Goal: Information Seeking & Learning: Learn about a topic

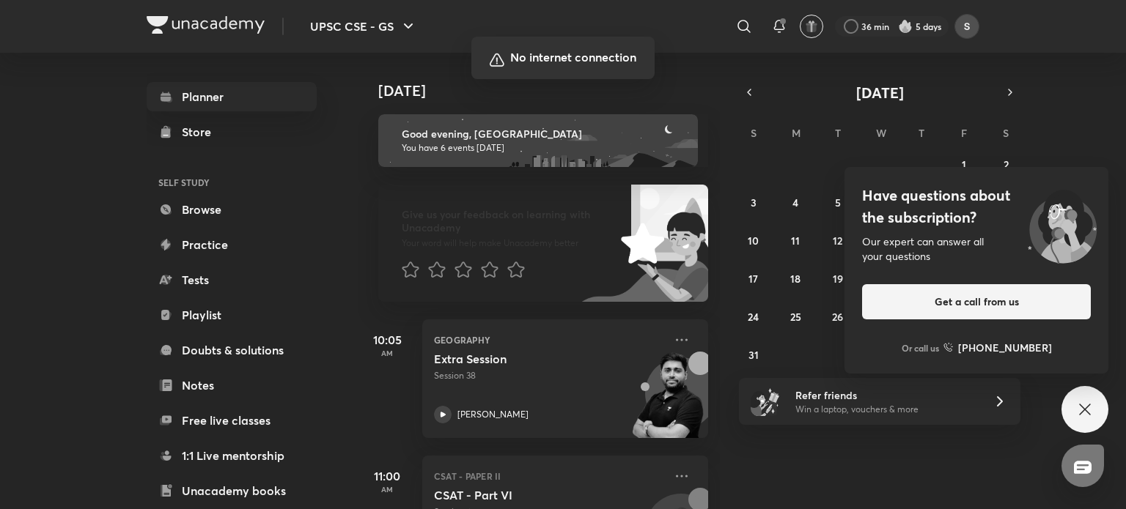
scroll to position [569, 0]
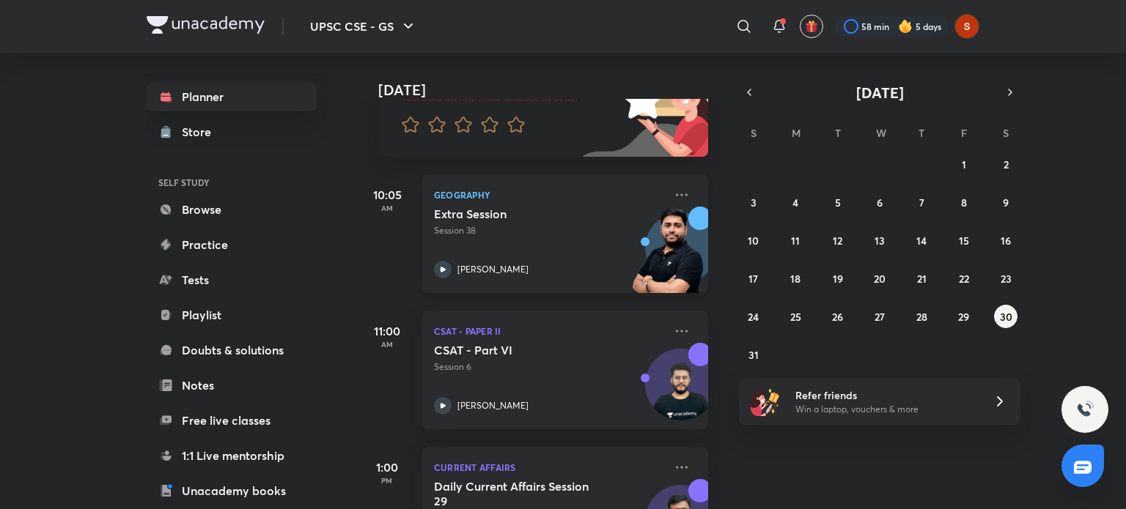
scroll to position [146, 0]
click at [443, 269] on icon at bounding box center [442, 268] width 5 height 5
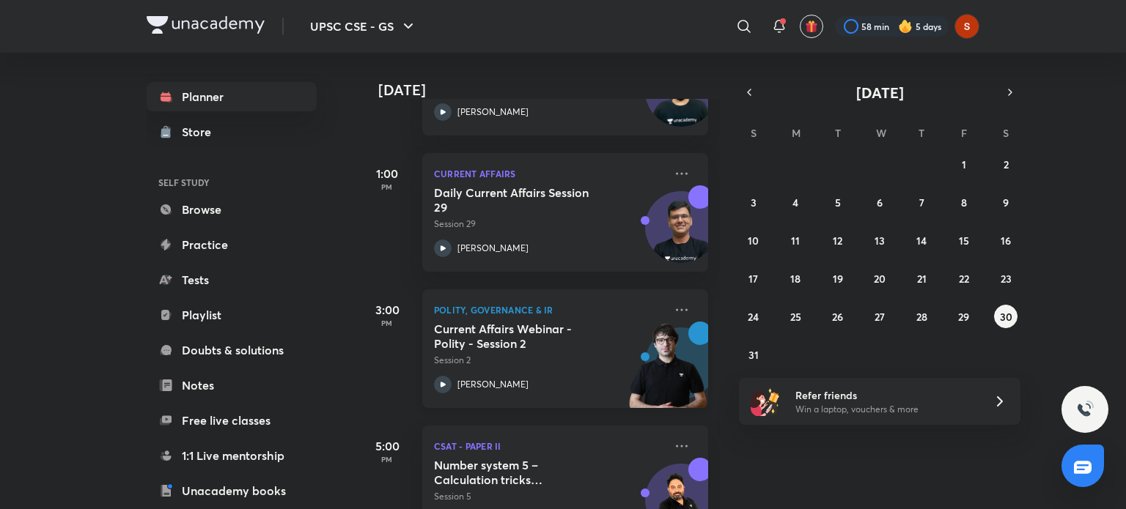
scroll to position [334, 0]
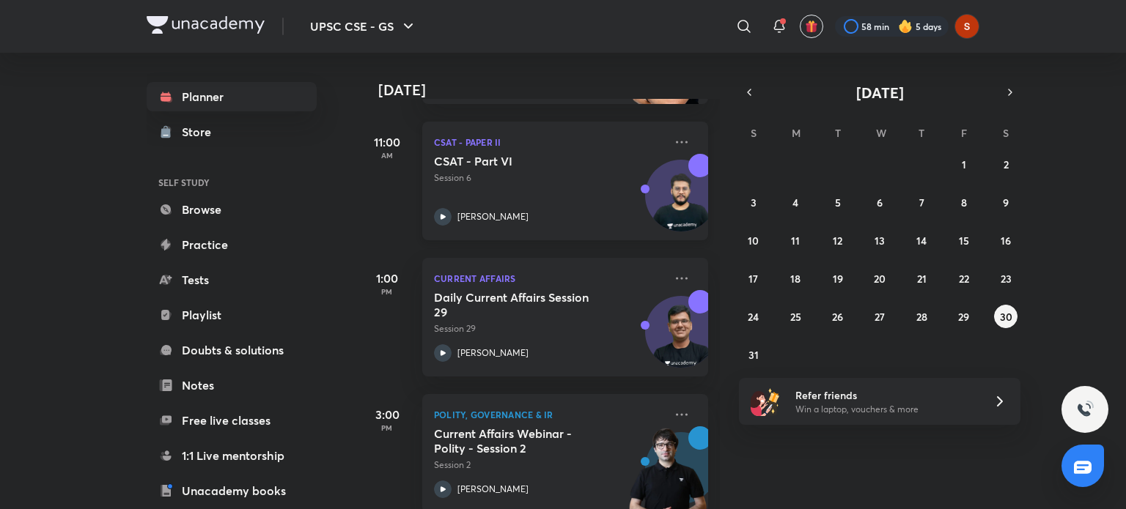
click at [443, 213] on icon at bounding box center [443, 217] width 18 height 18
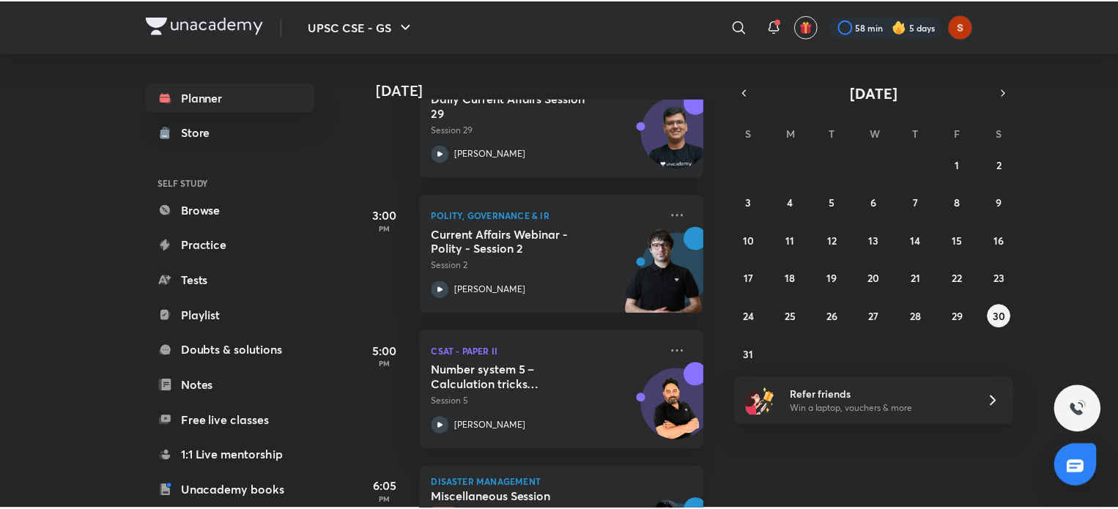
scroll to position [533, 0]
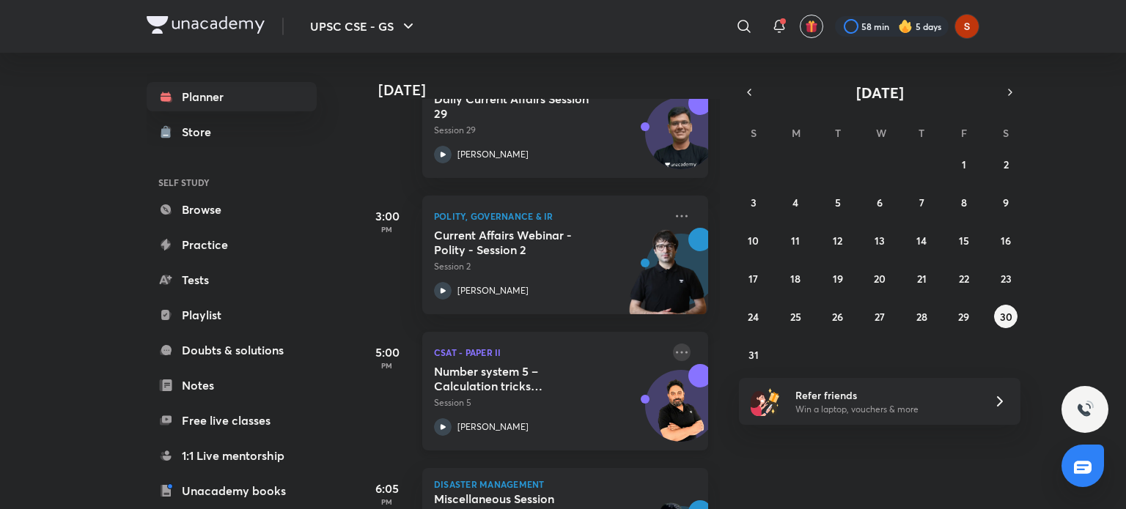
click at [673, 352] on icon at bounding box center [682, 353] width 18 height 18
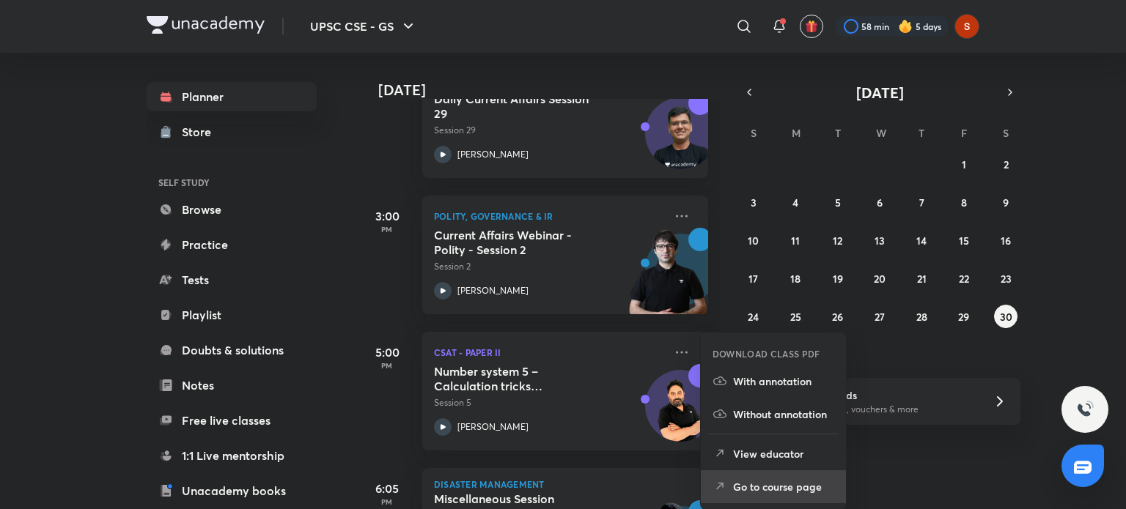
click at [733, 487] on p "Go to course page" at bounding box center [783, 486] width 101 height 15
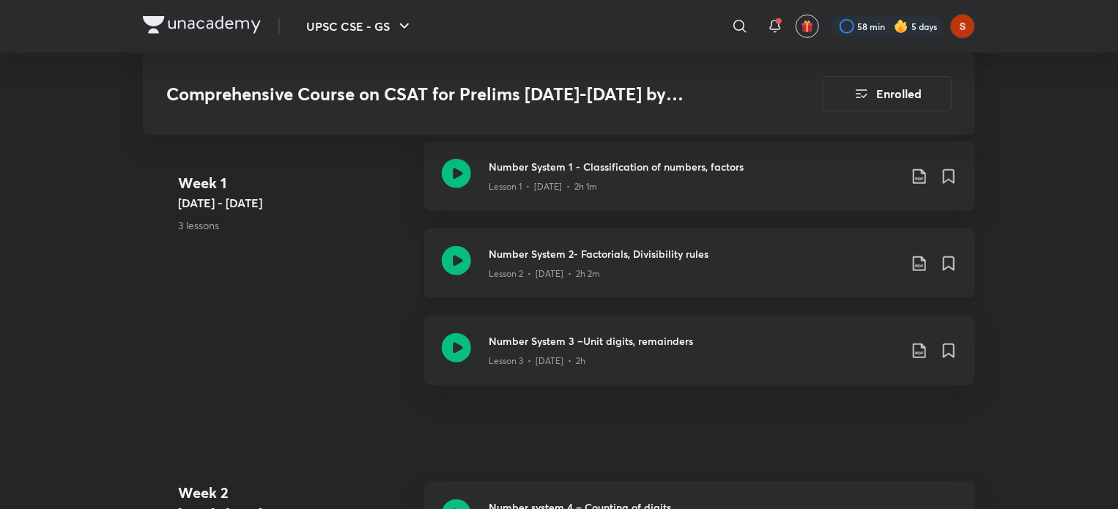
scroll to position [603, 0]
click at [454, 347] on icon at bounding box center [456, 345] width 29 height 29
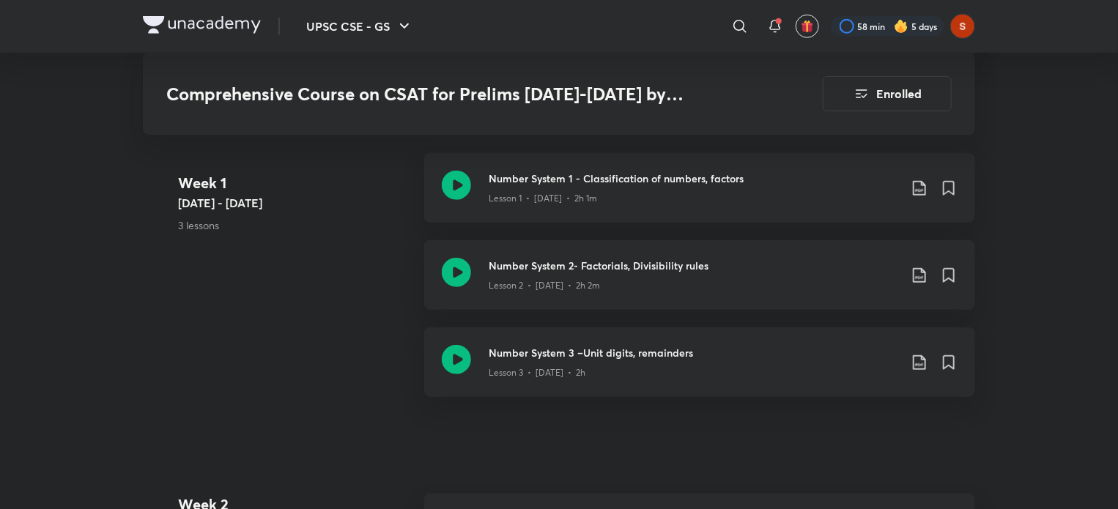
scroll to position [595, 0]
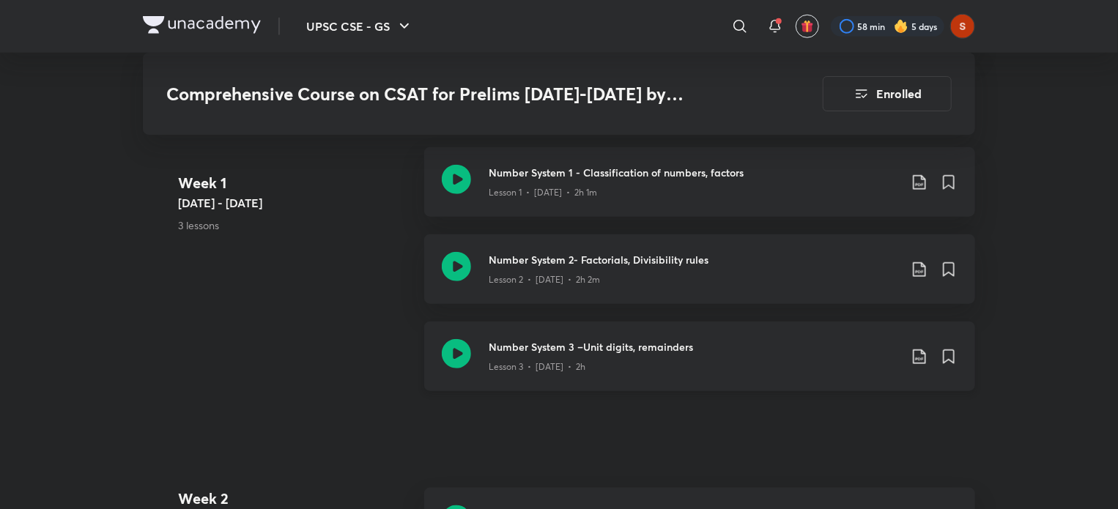
click at [451, 348] on icon at bounding box center [456, 353] width 29 height 29
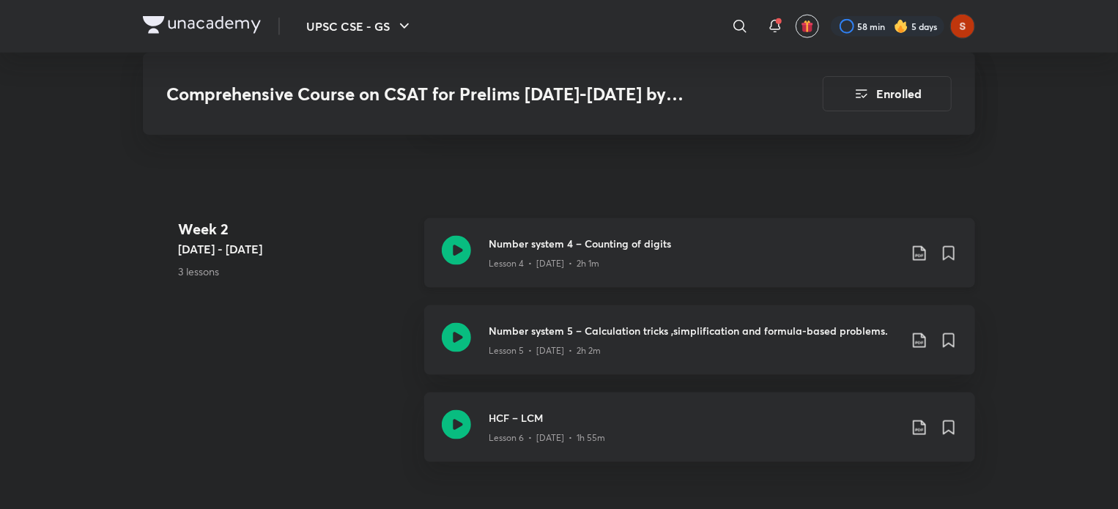
scroll to position [866, 0]
click at [455, 251] on icon at bounding box center [456, 249] width 29 height 29
